Goal: Task Accomplishment & Management: Use online tool/utility

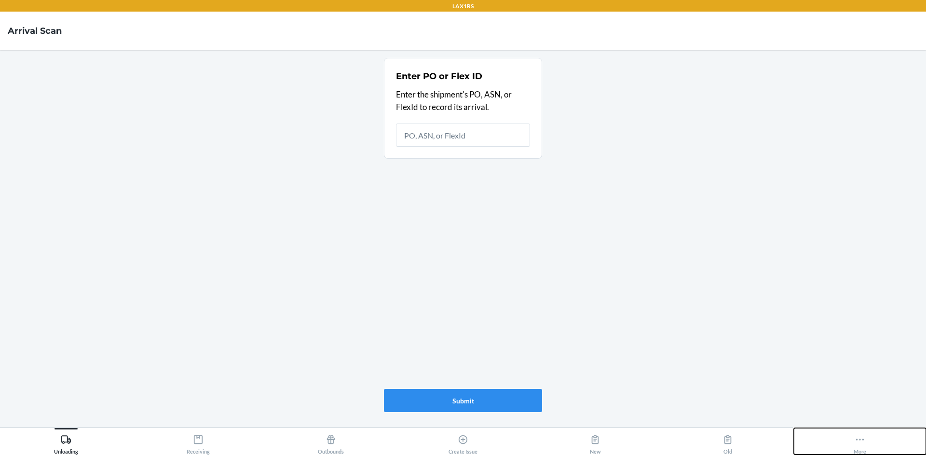
click at [865, 451] on div "More" at bounding box center [859, 442] width 13 height 24
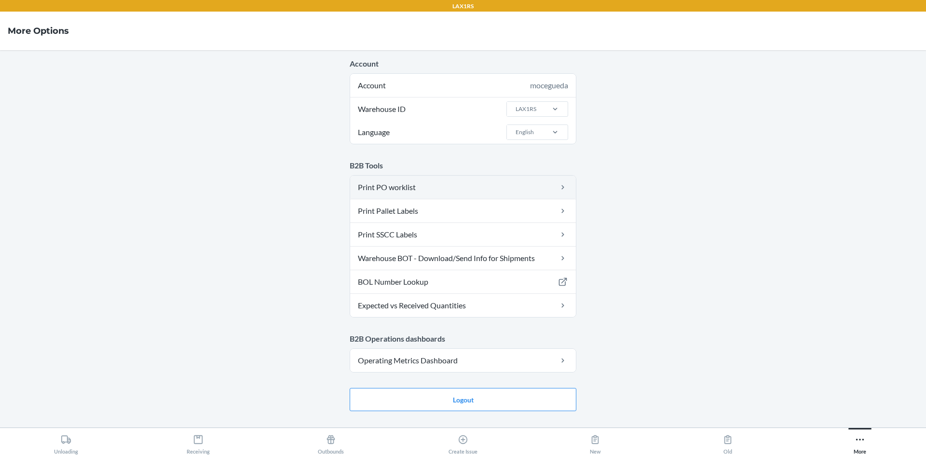
click at [532, 182] on link "Print PO worklist" at bounding box center [463, 187] width 226 height 23
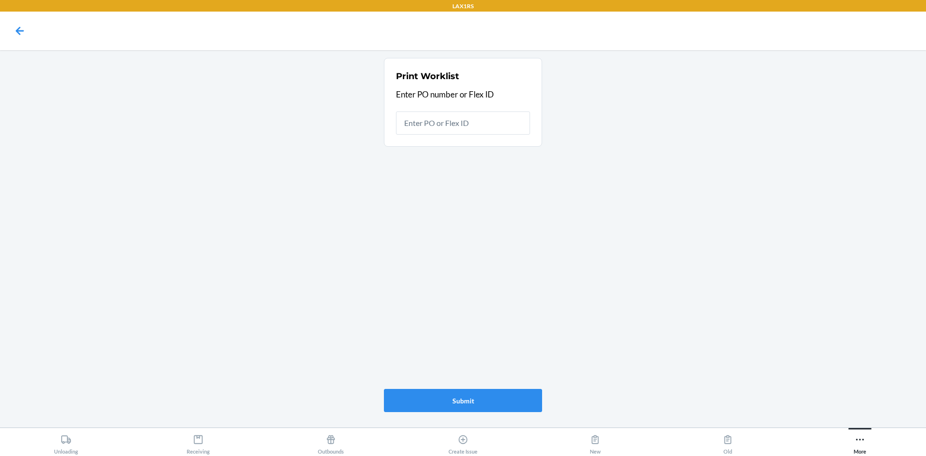
click at [513, 126] on input "text" at bounding box center [463, 122] width 134 height 23
type input "9898620"
click at [860, 439] on icon at bounding box center [860, 439] width 8 height 2
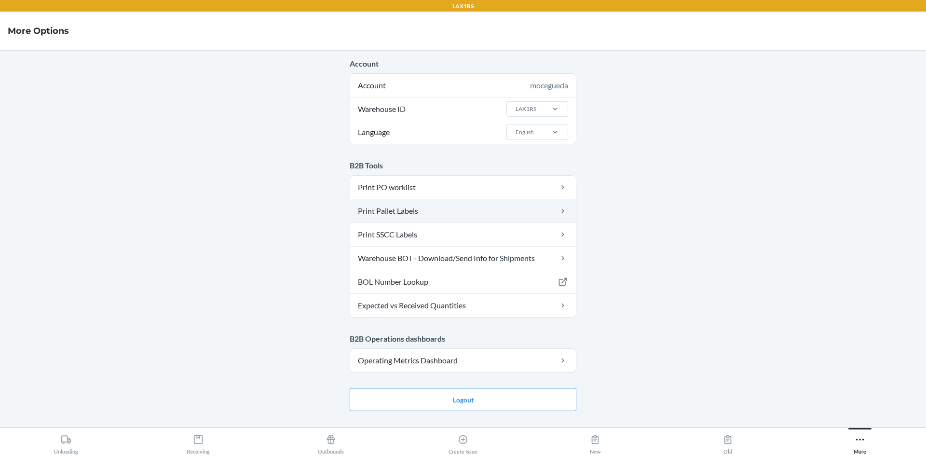
click at [561, 212] on icon at bounding box center [562, 211] width 11 height 10
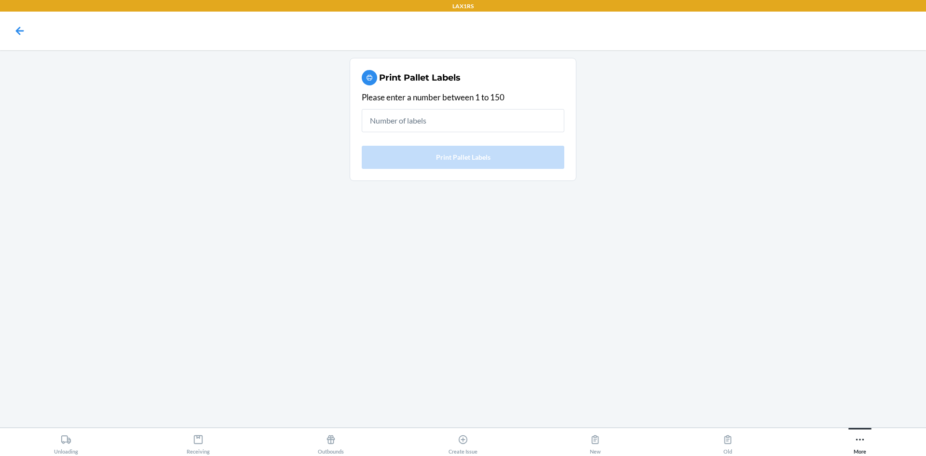
drag, startPoint x: 430, startPoint y: 119, endPoint x: 311, endPoint y: 108, distance: 119.1
click at [312, 108] on main "Print Pallet Labels Please enter a number between 1 to 150 Print Pallet Labels" at bounding box center [463, 238] width 926 height 377
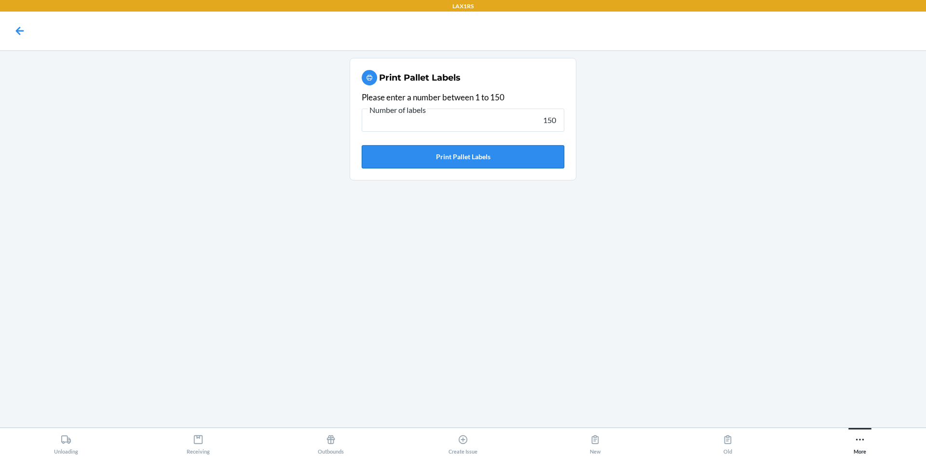
type input "150"
click at [484, 158] on button "Print Pallet Labels" at bounding box center [463, 156] width 203 height 23
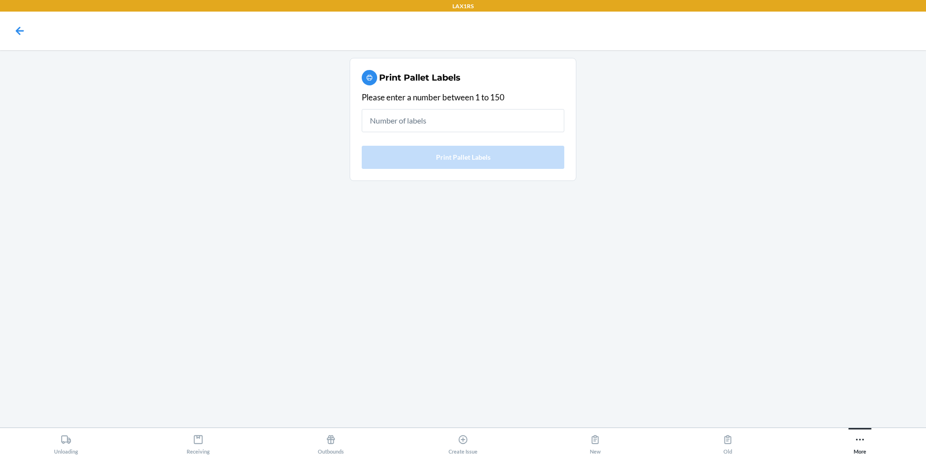
click at [861, 105] on main "Print Pallet Labels Please enter a number between 1 to 150 Print Pallet Labels" at bounding box center [463, 238] width 926 height 377
click at [836, 216] on main "Print Pallet Labels Please enter a number between 1 to 150 Print Pallet Labels" at bounding box center [463, 238] width 926 height 377
click at [730, 67] on main "Print Pallet Labels Please enter a number between 1 to 150 Print Pallet Labels" at bounding box center [463, 238] width 926 height 377
click at [858, 436] on icon at bounding box center [859, 439] width 11 height 11
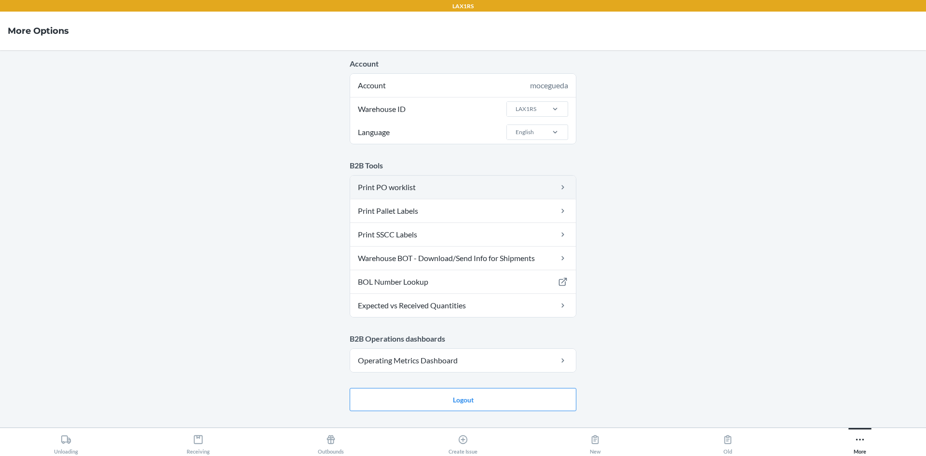
click at [403, 185] on link "Print PO worklist" at bounding box center [463, 187] width 226 height 23
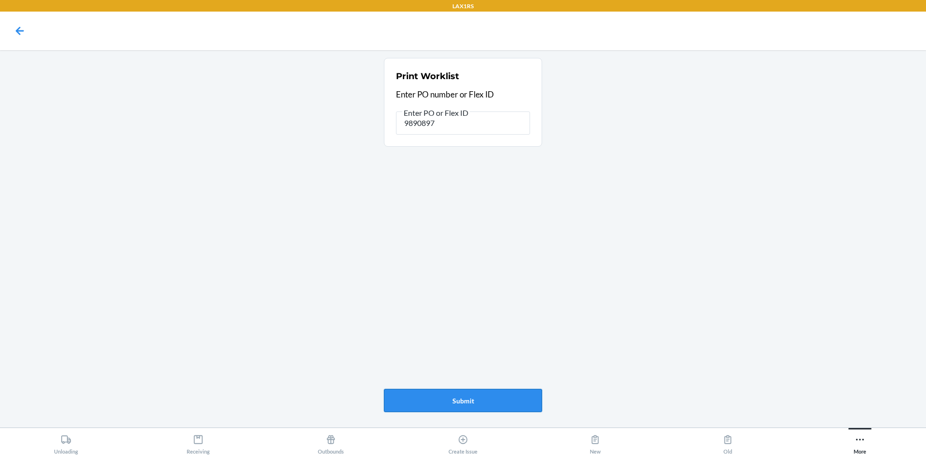
type input "9890897"
click at [480, 394] on button "Submit" at bounding box center [463, 400] width 158 height 23
